Goal: Browse casually

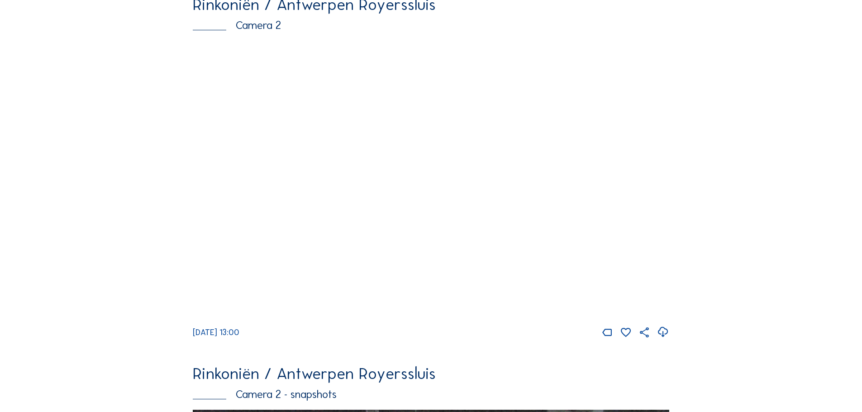
scroll to position [91, 0]
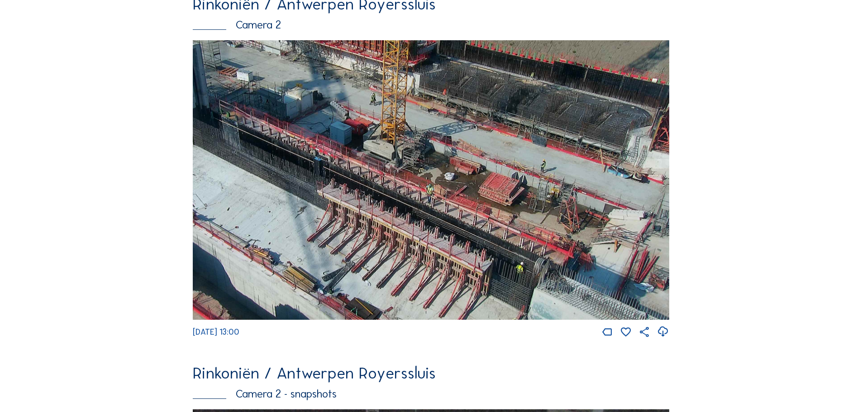
drag, startPoint x: 518, startPoint y: 260, endPoint x: 482, endPoint y: 232, distance: 45.5
click at [482, 232] on img at bounding box center [431, 180] width 477 height 280
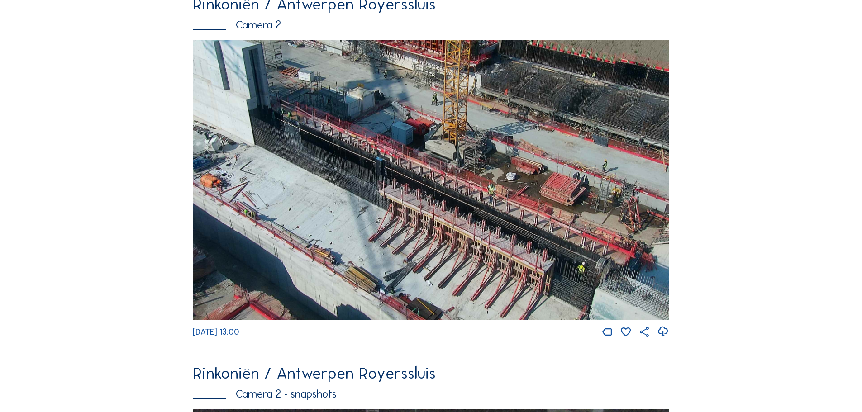
drag, startPoint x: 453, startPoint y: 158, endPoint x: 515, endPoint y: 193, distance: 71.2
click at [515, 193] on img at bounding box center [431, 180] width 477 height 280
drag, startPoint x: 570, startPoint y: 196, endPoint x: 523, endPoint y: 95, distance: 111.2
click at [523, 95] on img at bounding box center [431, 180] width 477 height 280
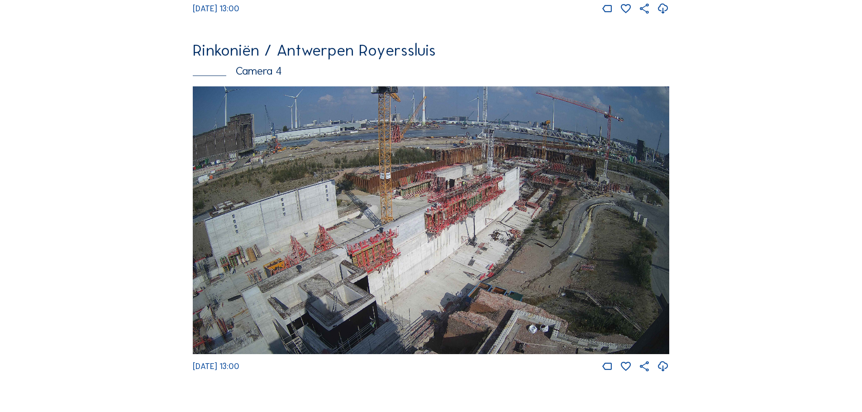
scroll to position [1540, 0]
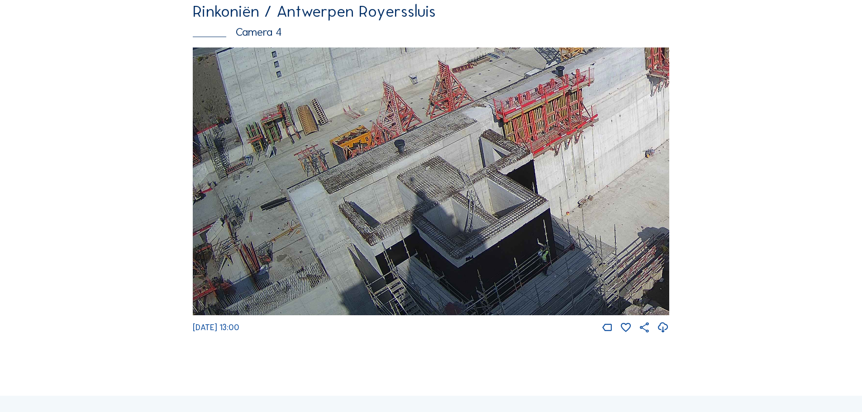
drag, startPoint x: 340, startPoint y: 273, endPoint x: 454, endPoint y: 164, distance: 157.5
click at [454, 164] on img at bounding box center [431, 182] width 477 height 268
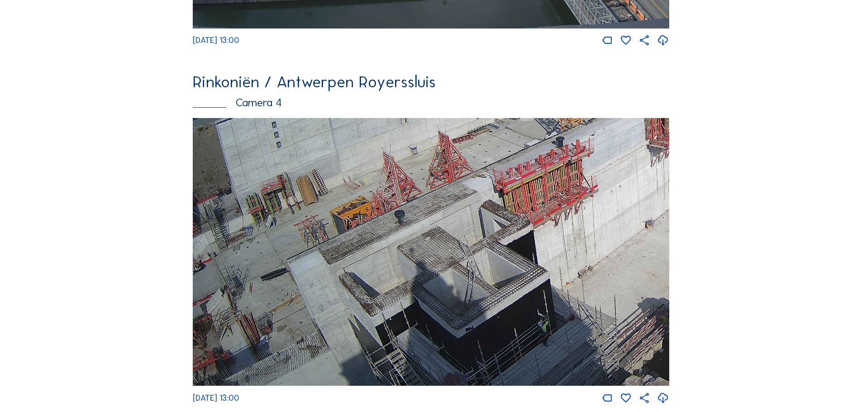
scroll to position [1594, 0]
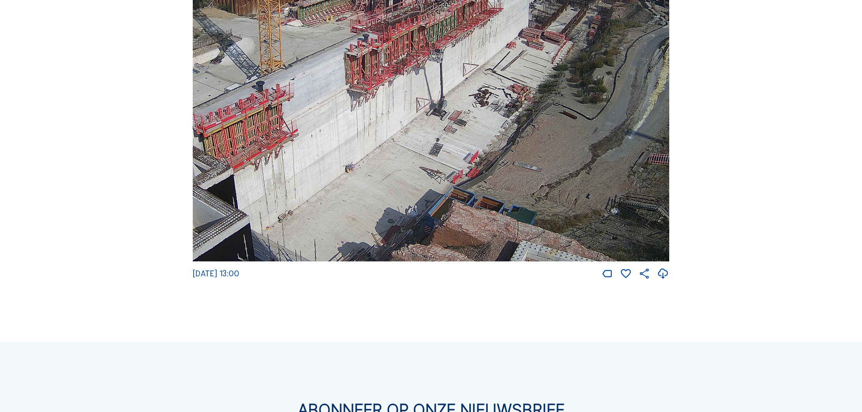
drag, startPoint x: 613, startPoint y: 163, endPoint x: 311, endPoint y: 186, distance: 303.7
click at [311, 186] on img at bounding box center [431, 128] width 477 height 268
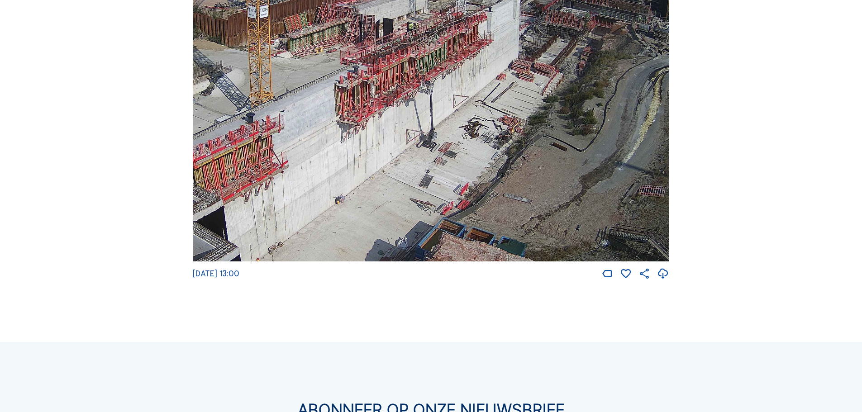
drag, startPoint x: 478, startPoint y: 89, endPoint x: 472, endPoint y: 94, distance: 8.3
click at [478, 90] on img at bounding box center [431, 128] width 477 height 268
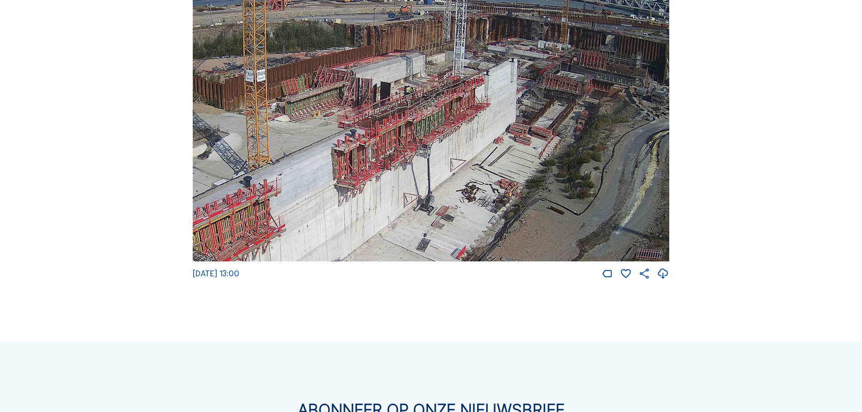
drag, startPoint x: 459, startPoint y: 73, endPoint x: 456, endPoint y: 136, distance: 63.0
click at [456, 136] on img at bounding box center [431, 128] width 477 height 268
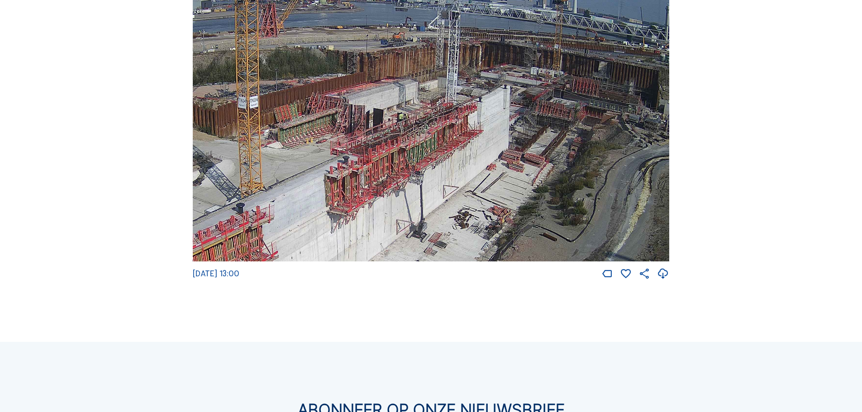
drag, startPoint x: 551, startPoint y: 169, endPoint x: 543, endPoint y: 198, distance: 29.5
click at [543, 198] on img at bounding box center [431, 128] width 477 height 268
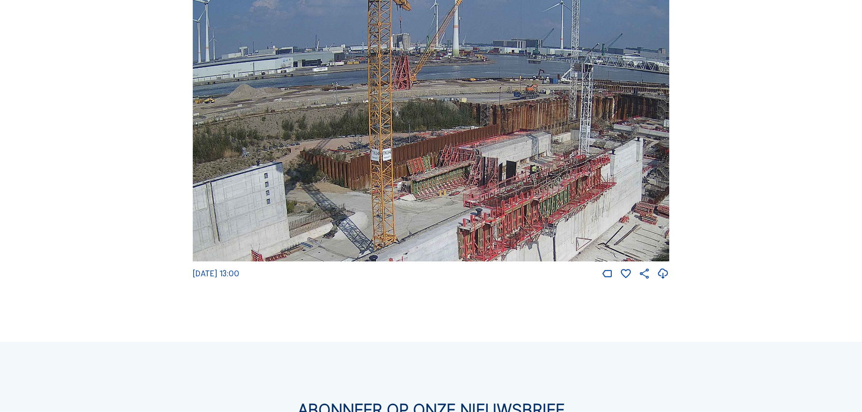
drag, startPoint x: 468, startPoint y: 153, endPoint x: 590, endPoint y: 198, distance: 130.0
click at [590, 198] on img at bounding box center [431, 128] width 477 height 268
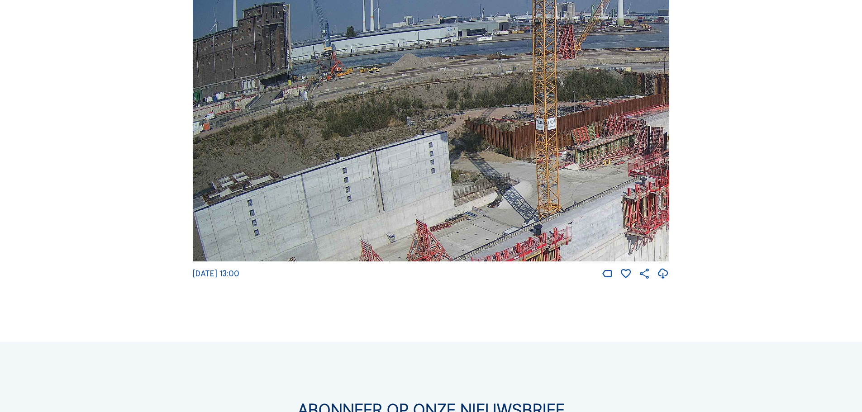
drag, startPoint x: 434, startPoint y: 208, endPoint x: 599, endPoint y: 177, distance: 167.6
click at [599, 177] on img at bounding box center [431, 128] width 477 height 268
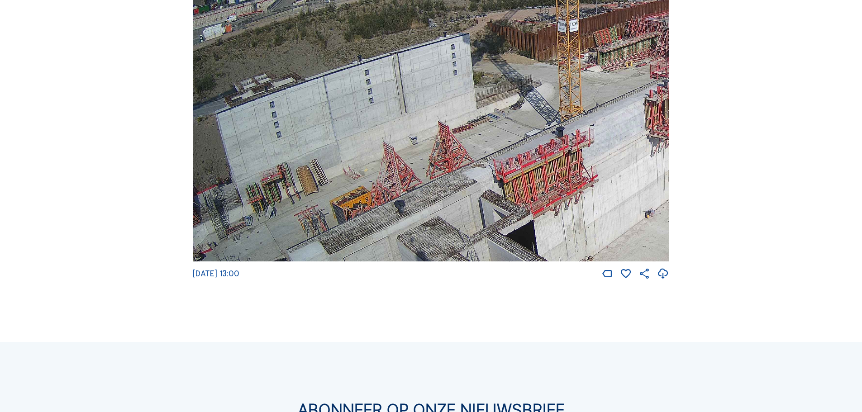
drag, startPoint x: 488, startPoint y: 178, endPoint x: 609, endPoint y: 80, distance: 155.8
click at [609, 80] on img at bounding box center [431, 128] width 477 height 268
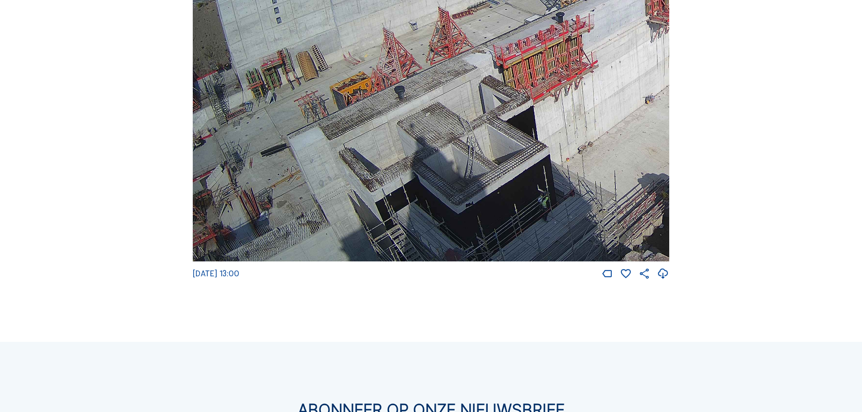
drag, startPoint x: 293, startPoint y: 198, endPoint x: 560, endPoint y: -2, distance: 333.0
drag, startPoint x: 472, startPoint y: 169, endPoint x: 475, endPoint y: 89, distance: 80.2
click at [475, 90] on img at bounding box center [431, 128] width 477 height 268
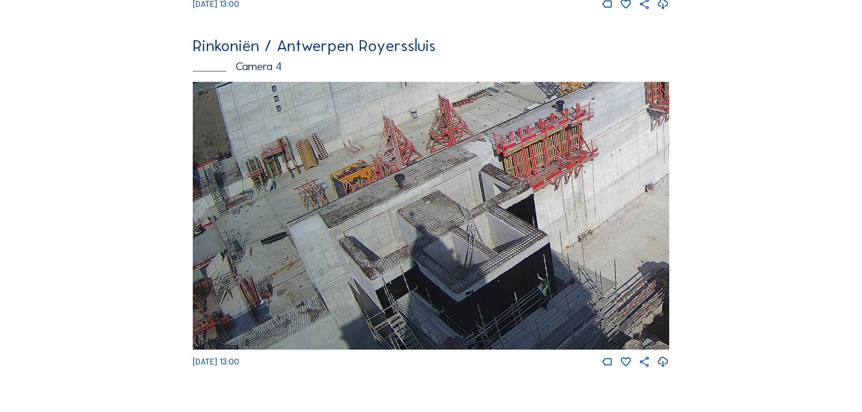
scroll to position [1503, 0]
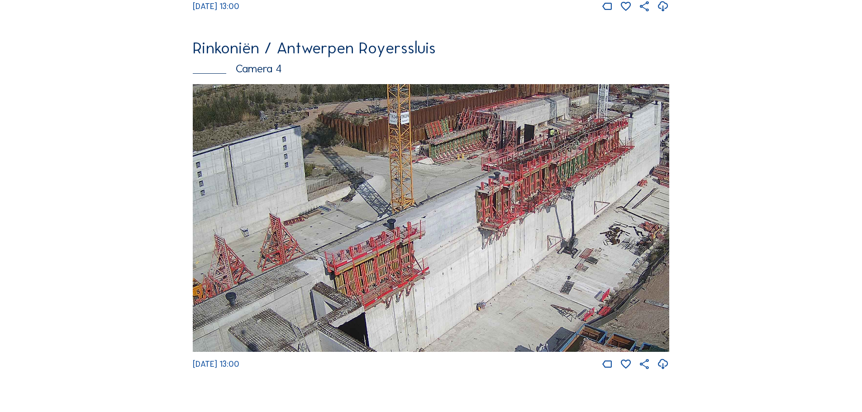
drag, startPoint x: 589, startPoint y: 244, endPoint x: 420, endPoint y: 360, distance: 205.1
click at [420, 353] on img at bounding box center [431, 218] width 477 height 268
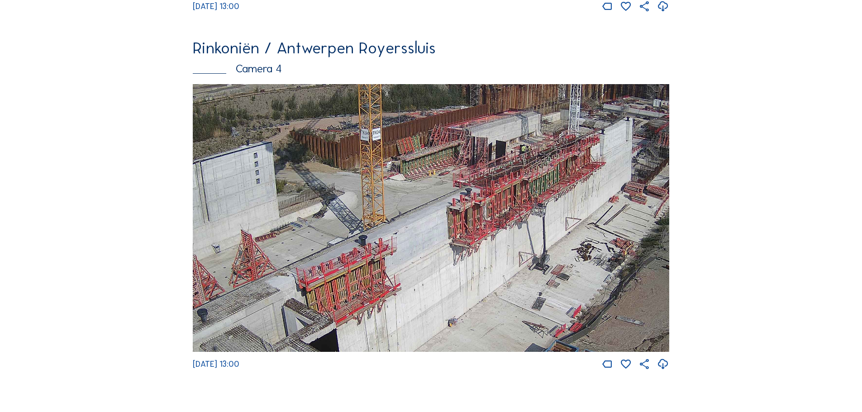
drag, startPoint x: 594, startPoint y: 183, endPoint x: 566, endPoint y: 200, distance: 32.8
click at [566, 200] on img at bounding box center [431, 218] width 477 height 268
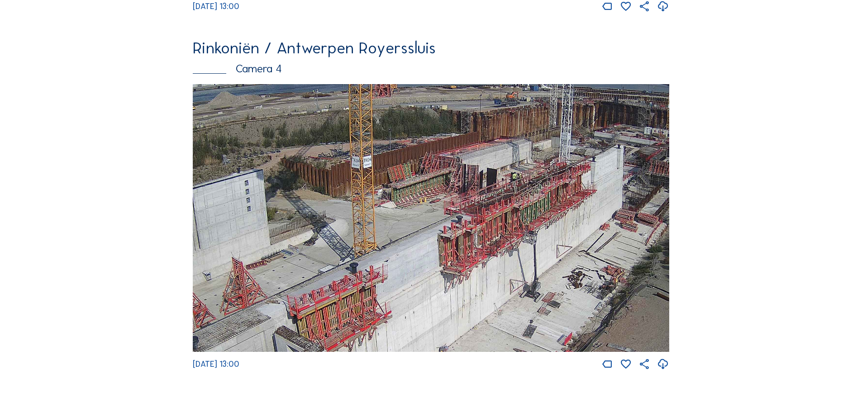
drag, startPoint x: 552, startPoint y: 229, endPoint x: 545, endPoint y: 255, distance: 27.7
click at [545, 255] on img at bounding box center [431, 218] width 477 height 268
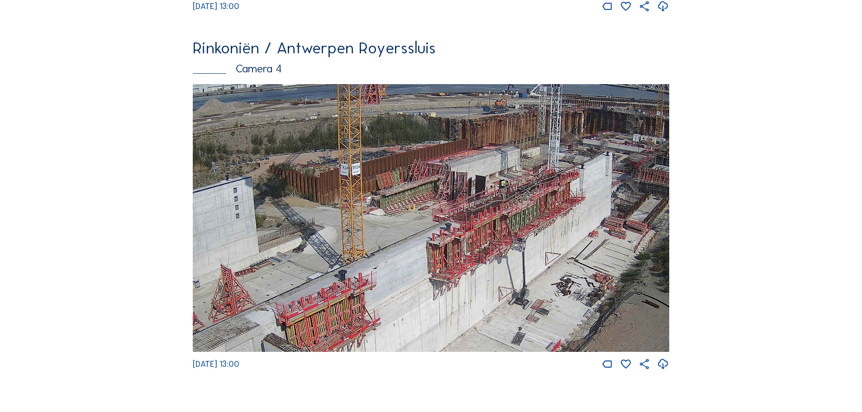
drag, startPoint x: 580, startPoint y: 258, endPoint x: 568, endPoint y: 265, distance: 14.1
click at [568, 265] on img at bounding box center [431, 218] width 477 height 268
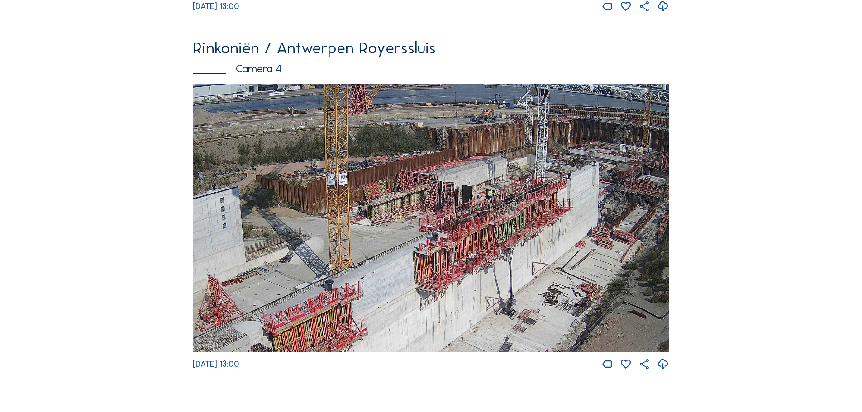
drag, startPoint x: 564, startPoint y: 254, endPoint x: 551, endPoint y: 263, distance: 15.8
click at [551, 263] on img at bounding box center [431, 218] width 477 height 268
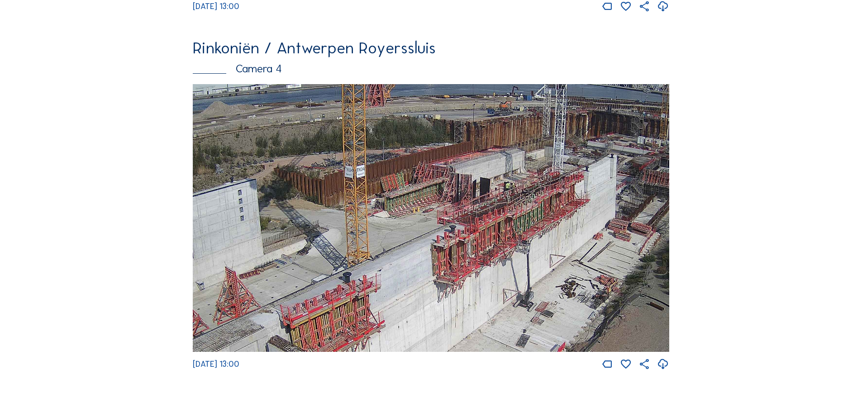
drag, startPoint x: 551, startPoint y: 257, endPoint x: 569, endPoint y: 249, distance: 19.3
click at [569, 249] on img at bounding box center [431, 218] width 477 height 268
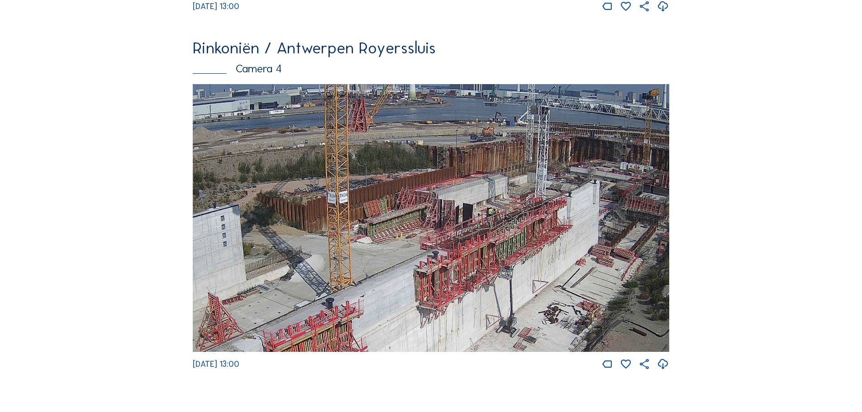
drag, startPoint x: 591, startPoint y: 244, endPoint x: 574, endPoint y: 270, distance: 31.4
click at [574, 270] on img at bounding box center [431, 218] width 477 height 268
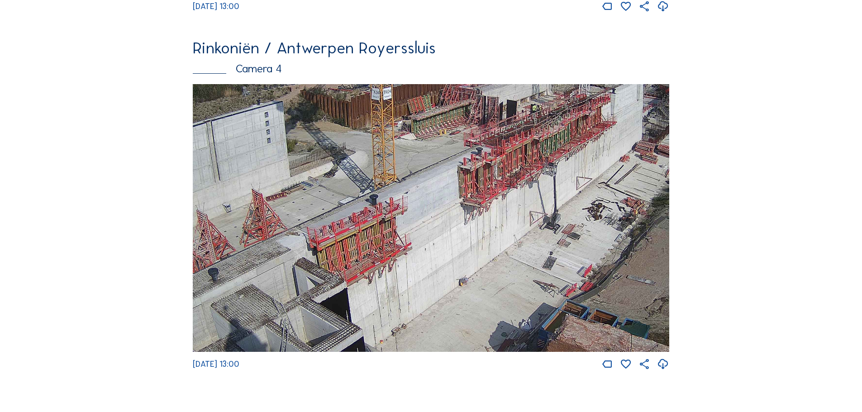
drag, startPoint x: 468, startPoint y: 291, endPoint x: 512, endPoint y: 187, distance: 113.0
click at [512, 187] on img at bounding box center [431, 218] width 477 height 268
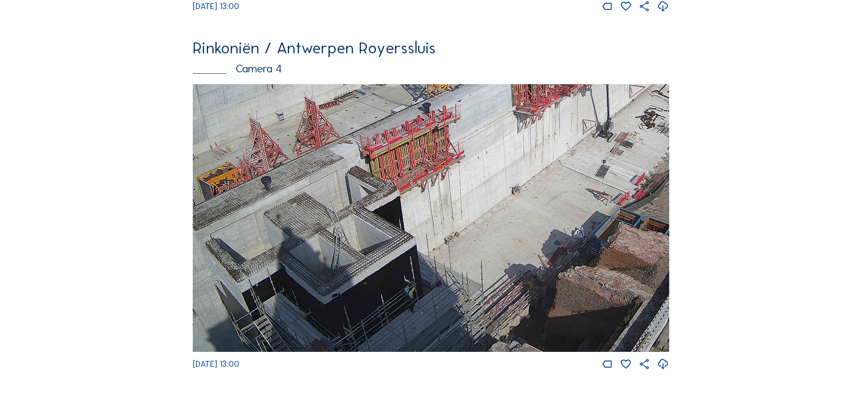
drag, startPoint x: 433, startPoint y: 316, endPoint x: 485, endPoint y: 117, distance: 205.5
click at [485, 117] on img at bounding box center [431, 218] width 477 height 268
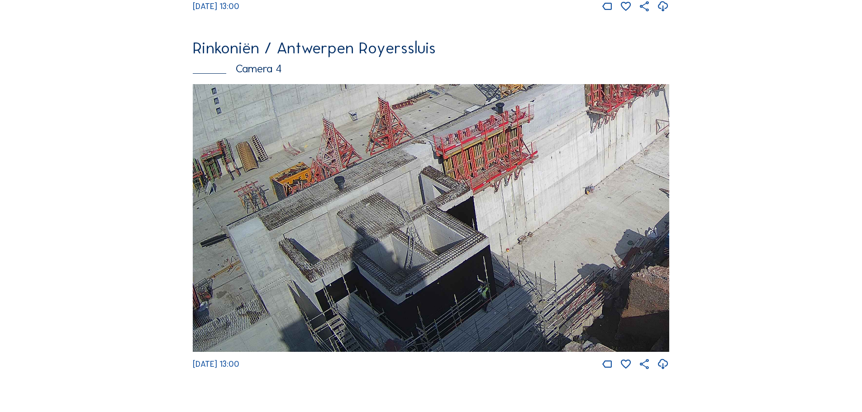
drag, startPoint x: 508, startPoint y: 292, endPoint x: 583, endPoint y: 214, distance: 107.9
click at [583, 214] on img at bounding box center [431, 218] width 477 height 268
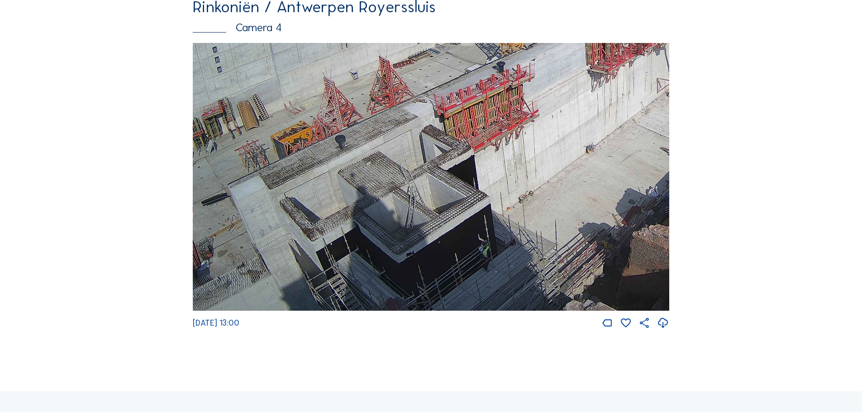
scroll to position [1594, 0]
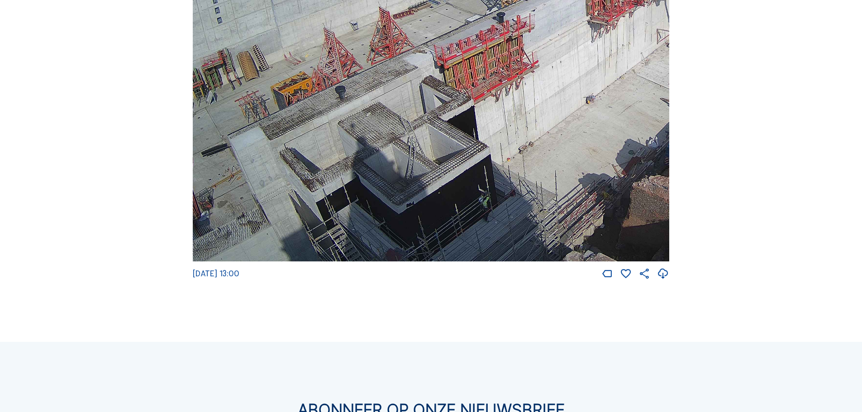
drag, startPoint x: 31, startPoint y: 127, endPoint x: 50, endPoint y: 128, distance: 18.6
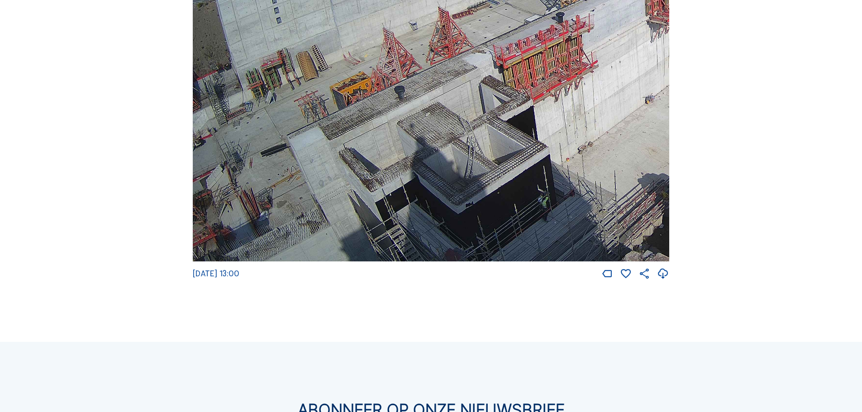
drag, startPoint x: 336, startPoint y: 154, endPoint x: 800, endPoint y: 132, distance: 463.7
drag, startPoint x: 266, startPoint y: 252, endPoint x: 311, endPoint y: 80, distance: 177.9
click at [311, 80] on img at bounding box center [431, 128] width 477 height 268
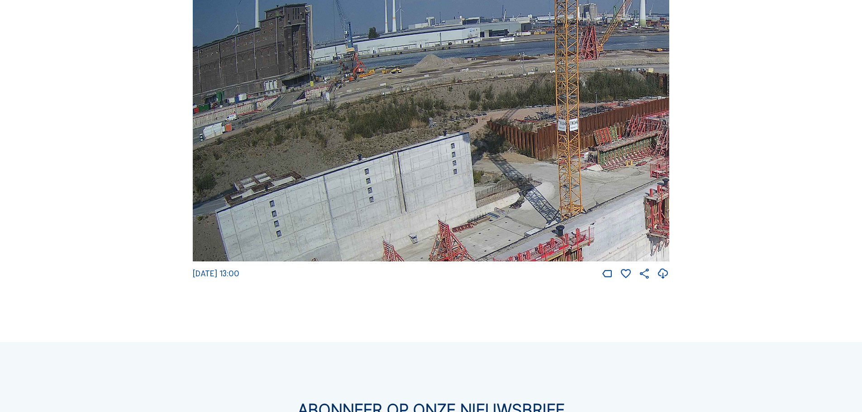
drag, startPoint x: 360, startPoint y: 135, endPoint x: 570, endPoint y: 341, distance: 293.6
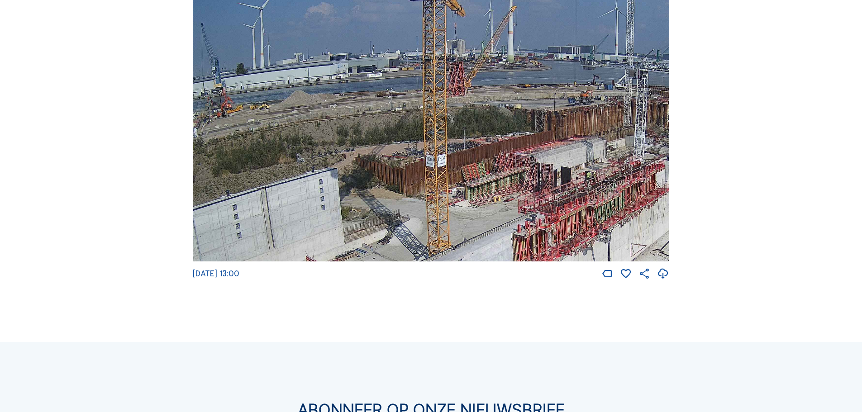
drag, startPoint x: 498, startPoint y: 153, endPoint x: 381, endPoint y: 192, distance: 123.4
click at [381, 192] on img at bounding box center [431, 128] width 477 height 268
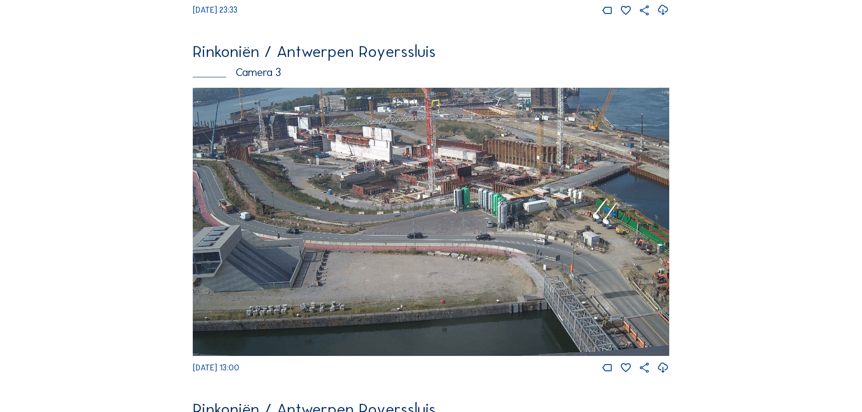
scroll to position [1141, 0]
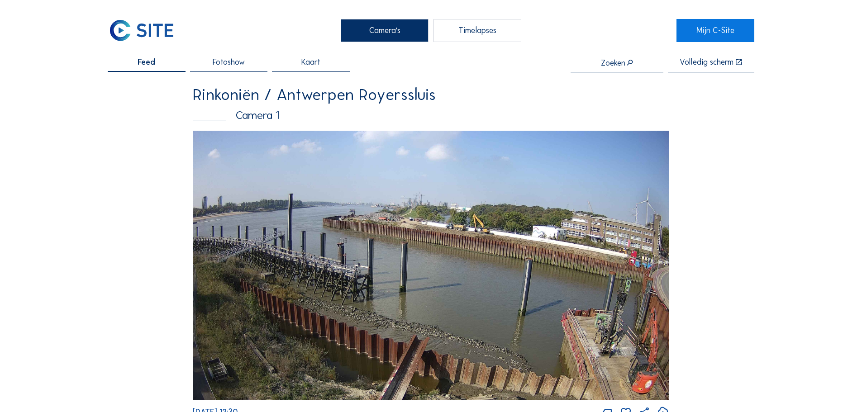
scroll to position [1540, 0]
